Goal: Information Seeking & Learning: Learn about a topic

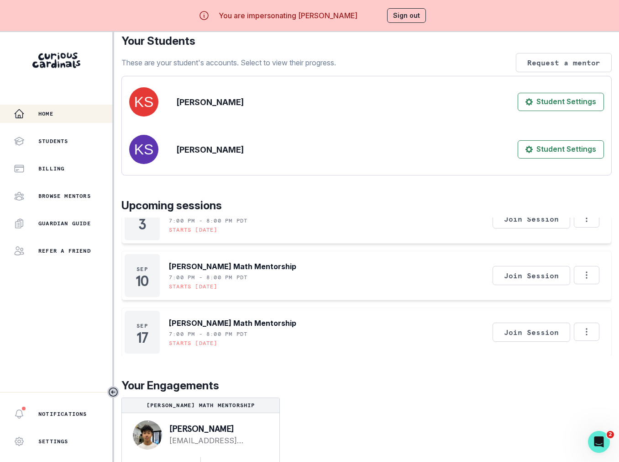
scroll to position [32, 0]
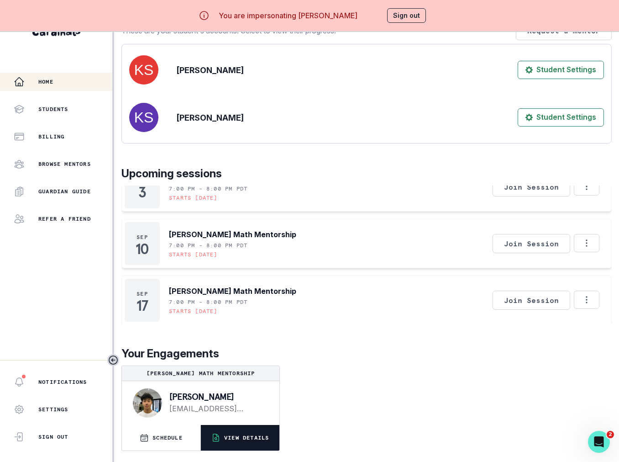
click at [234, 438] on p "VIEW DETAILS" at bounding box center [246, 437] width 45 height 7
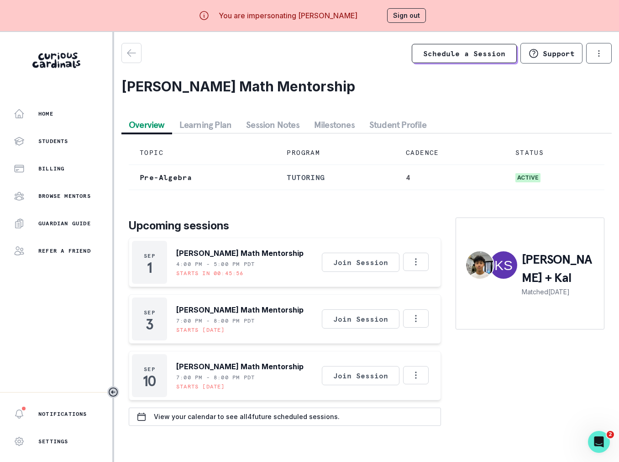
click at [274, 117] on button "Session Notes" at bounding box center [273, 124] width 68 height 16
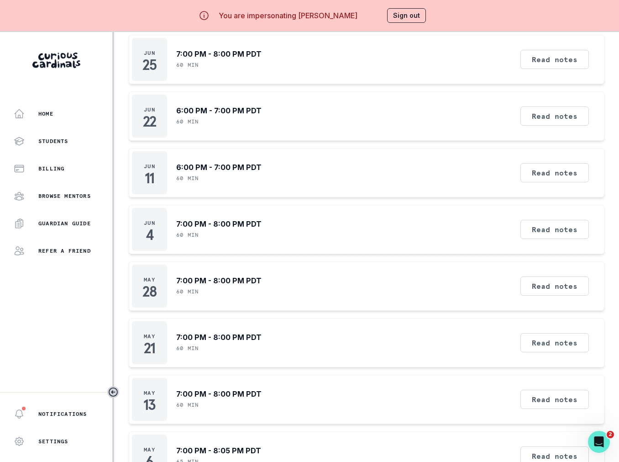
scroll to position [32, 0]
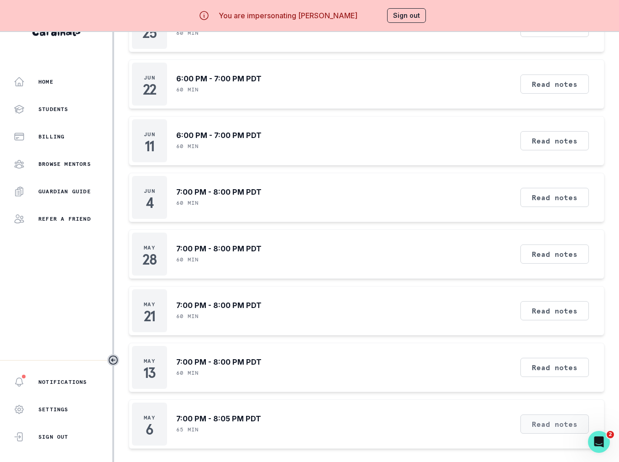
click at [529, 421] on button "Read notes" at bounding box center [555, 423] width 69 height 19
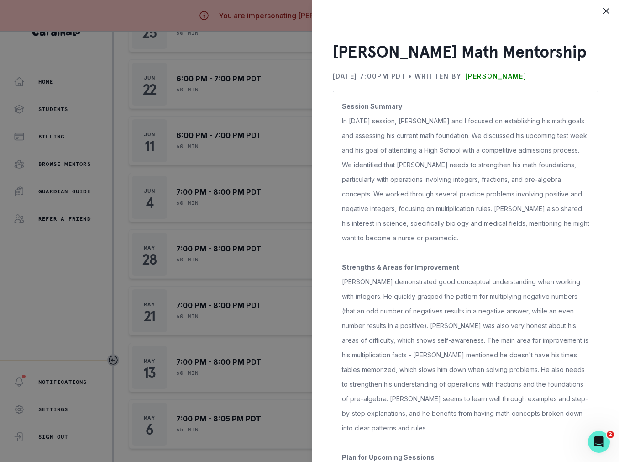
click at [257, 332] on div "[PERSON_NAME] Math Mentorship [DATE] 7:00PM PDT • Written by [PERSON_NAME] Sess…" at bounding box center [309, 231] width 619 height 462
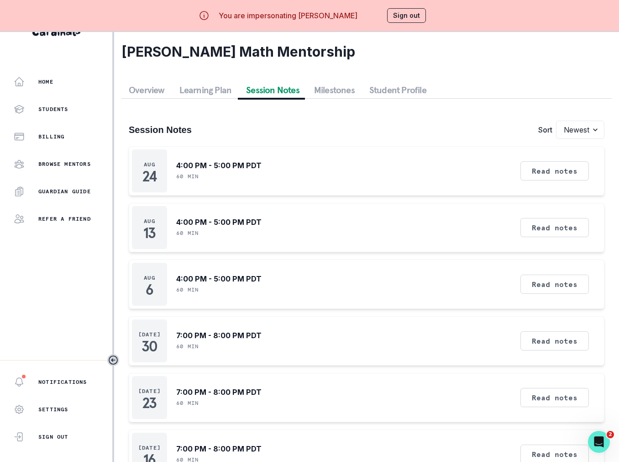
scroll to position [0, 0]
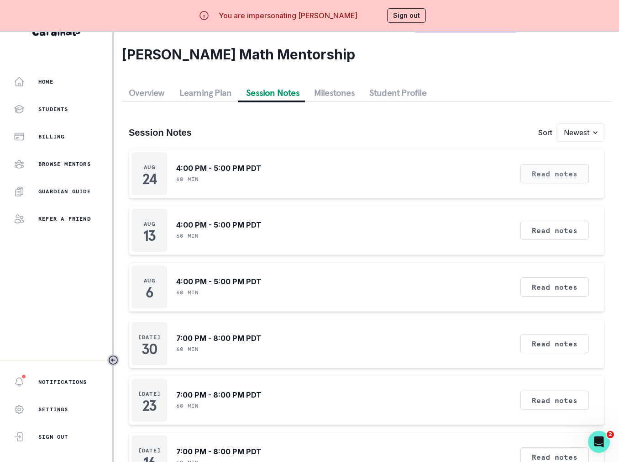
click at [557, 177] on button "Read notes" at bounding box center [555, 173] width 69 height 19
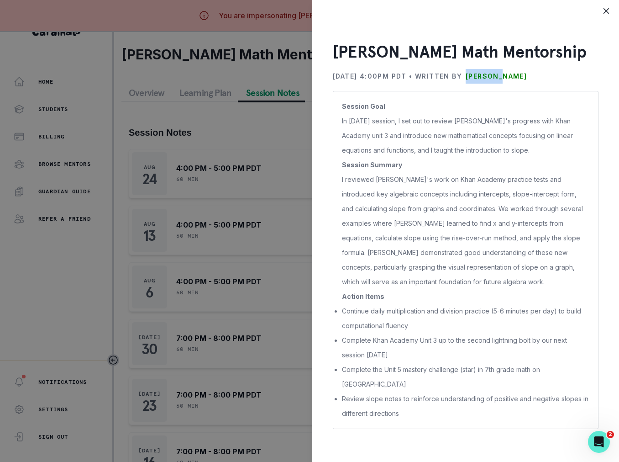
drag, startPoint x: 540, startPoint y: 78, endPoint x: 489, endPoint y: 75, distance: 51.2
click at [489, 75] on div "[DATE] 4:00PM PDT • Written by [PERSON_NAME]" at bounding box center [466, 76] width 266 height 15
copy p "[PERSON_NAME]"
click at [208, 142] on div "[PERSON_NAME] Math Mentorship [DATE] 4:00PM PDT • Written by [PERSON_NAME] Sess…" at bounding box center [309, 231] width 619 height 462
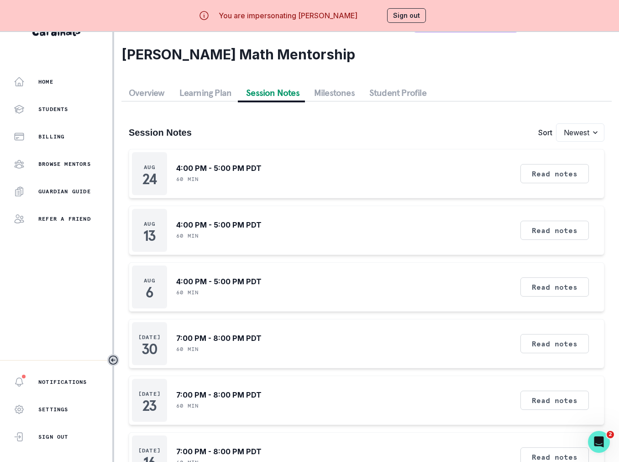
click at [412, 3] on div "You are impersonating [PERSON_NAME] Sign out" at bounding box center [310, 15] width 274 height 31
click at [408, 19] on button "Sign out" at bounding box center [406, 15] width 39 height 15
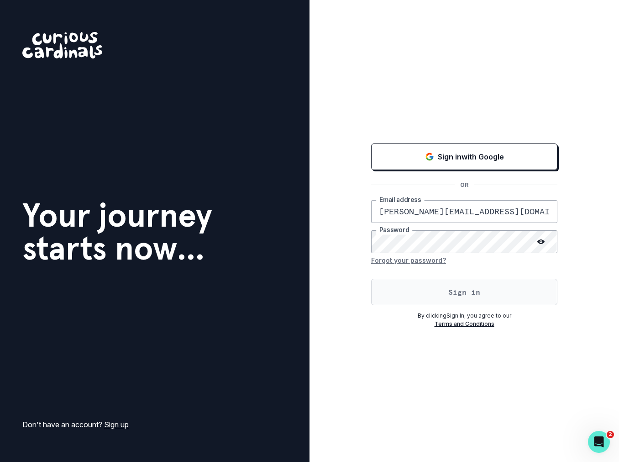
click at [401, 284] on button "Sign in" at bounding box center [464, 292] width 186 height 26
